Goal: Task Accomplishment & Management: Manage account settings

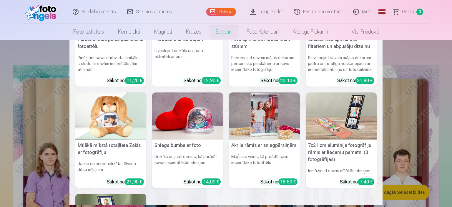
scroll to position [85, 0]
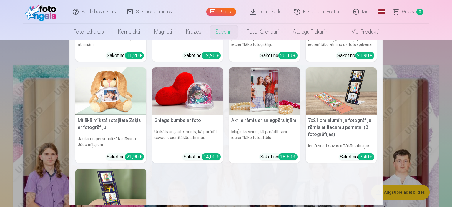
click at [17, 66] on nav "Personalizēts peles paliktnis ar fotoattēlu Piešķiriet savai darbvietai unikālu…" at bounding box center [226, 122] width 452 height 165
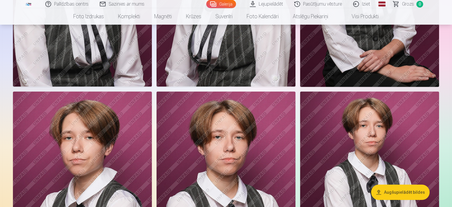
scroll to position [684, 0]
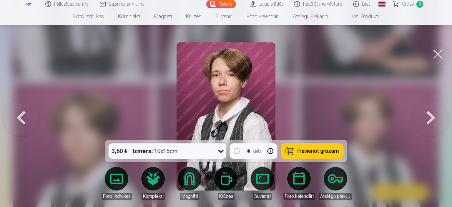
click at [440, 52] on button at bounding box center [438, 54] width 24 height 24
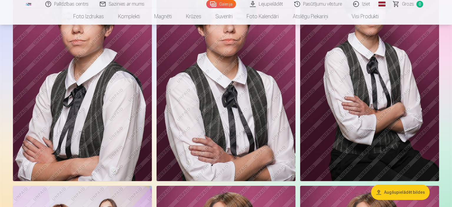
scroll to position [746, 0]
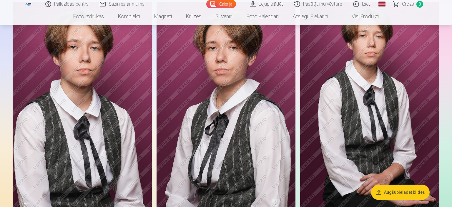
scroll to position [622, 0]
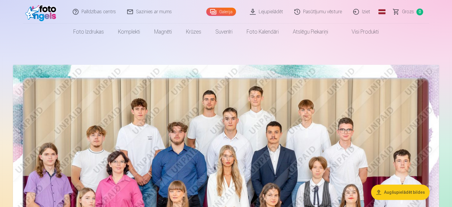
click at [94, 11] on link "Palīdzības centrs" at bounding box center [94, 12] width 54 height 24
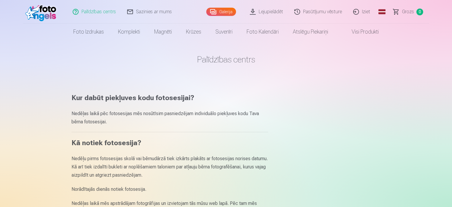
click at [37, 13] on img at bounding box center [42, 11] width 34 height 19
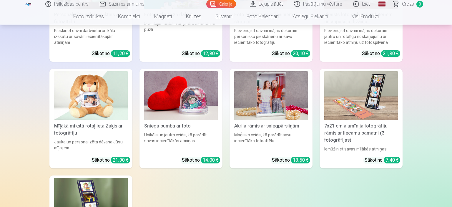
scroll to position [2650, 0]
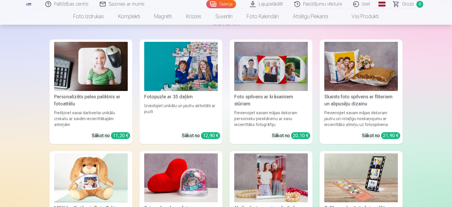
click at [361, 4] on link "Iziet" at bounding box center [362, 4] width 28 height 8
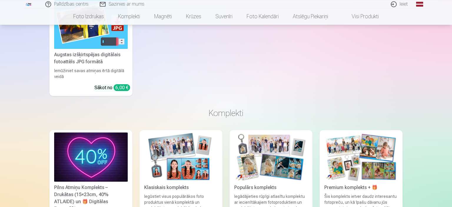
scroll to position [435, 0]
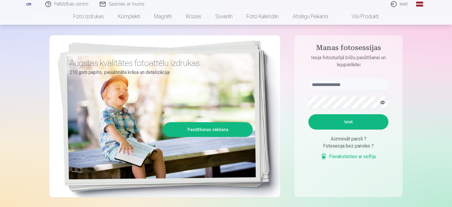
scroll to position [31, 0]
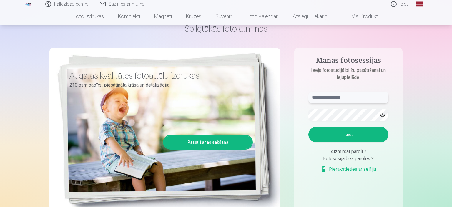
click at [335, 100] on input "text" at bounding box center [348, 98] width 80 height 12
type input "**********"
click at [341, 132] on button "Ieiet" at bounding box center [348, 134] width 80 height 15
